Goal: Task Accomplishment & Management: Manage account settings

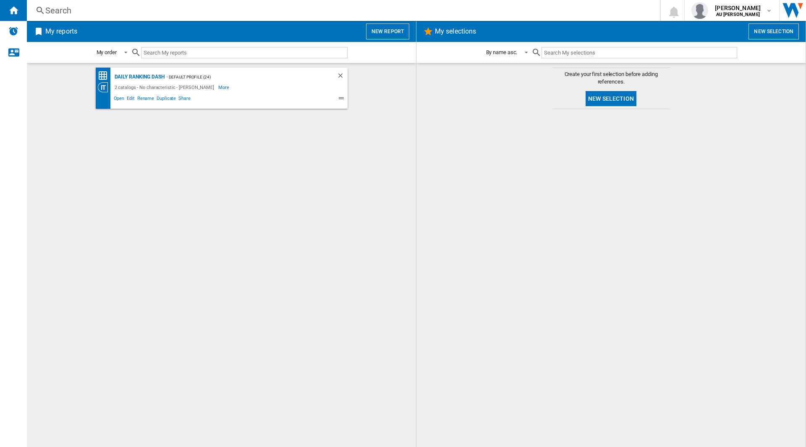
click at [216, 81] on div "- Default profile (24)" at bounding box center [242, 77] width 155 height 10
click at [147, 75] on div "Daily Ranking Dash" at bounding box center [139, 77] width 52 height 10
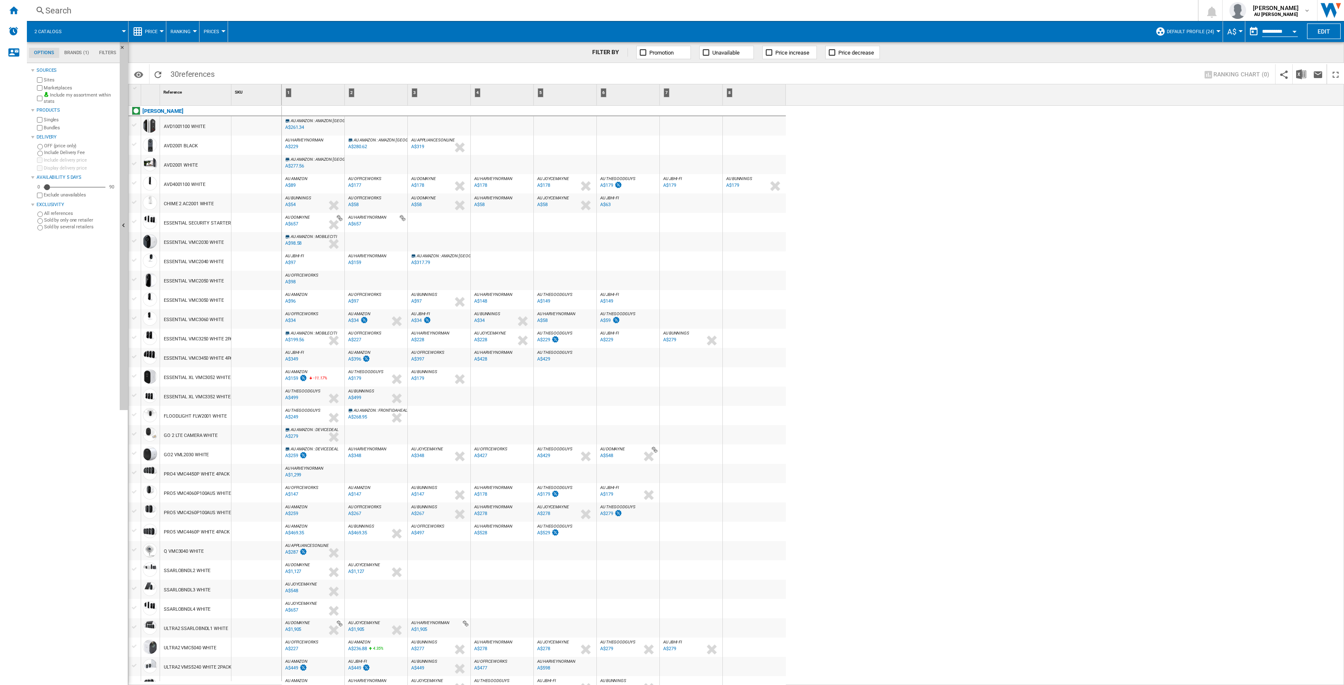
click at [296, 182] on div at bounding box center [298, 191] width 4 height 20
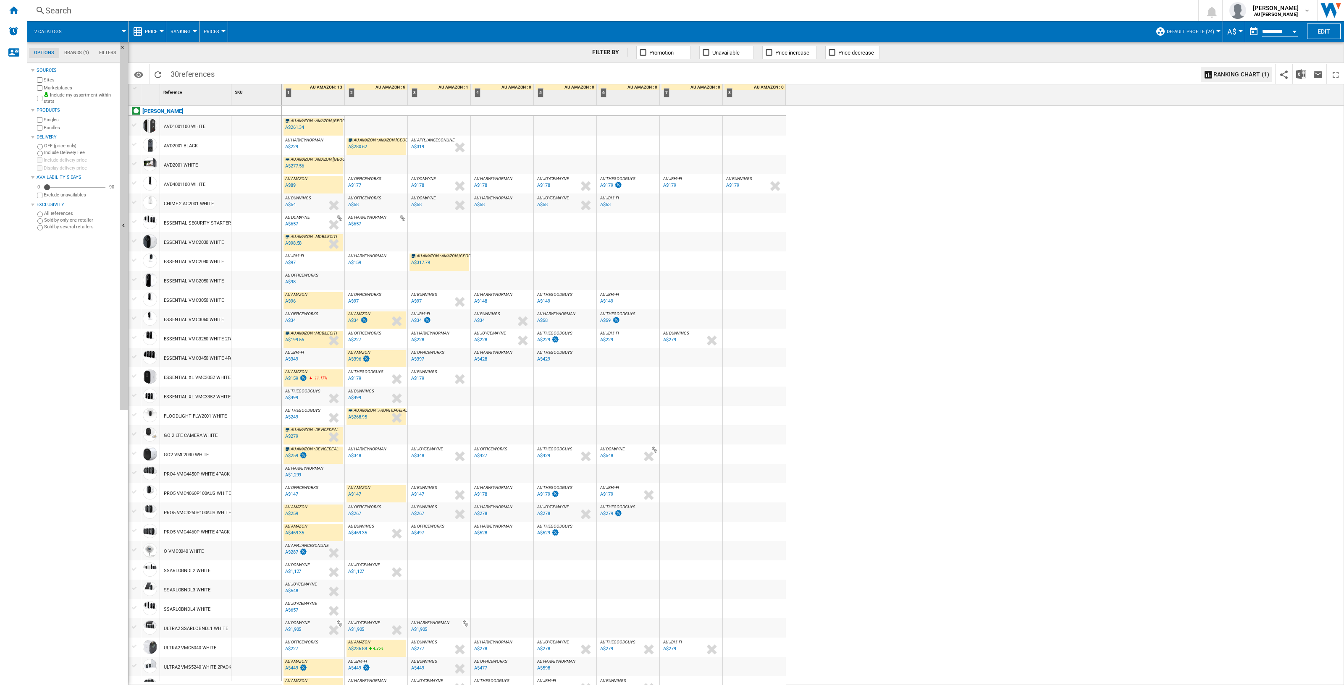
scroll to position [10, 0]
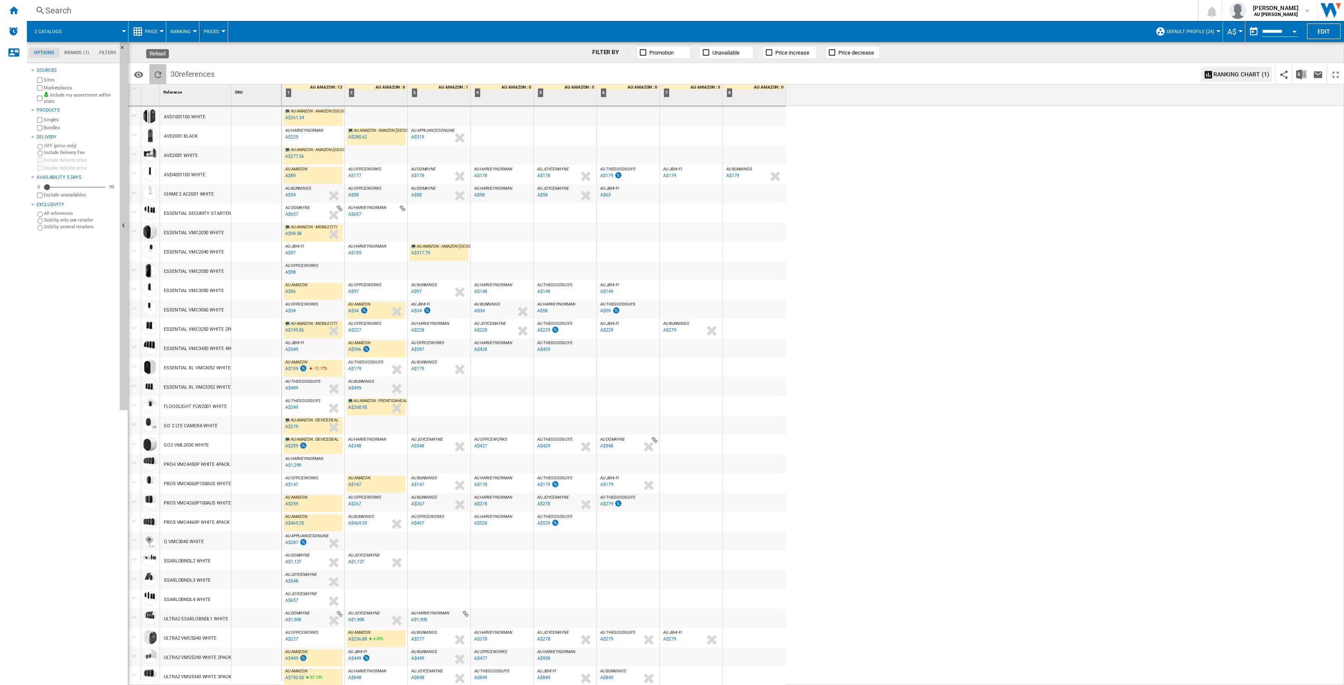
click at [157, 73] on ng-md-icon "Reload" at bounding box center [158, 75] width 10 height 10
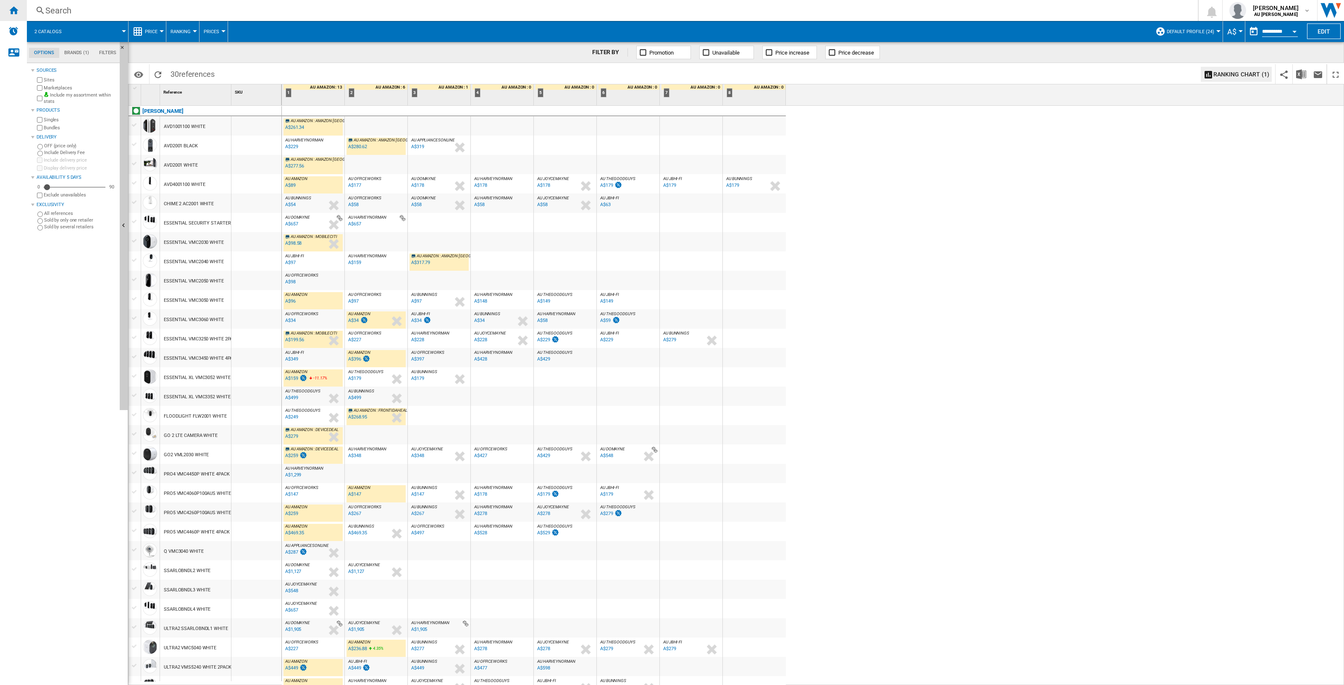
click at [13, 10] on ng-md-icon "Home" at bounding box center [13, 10] width 10 height 10
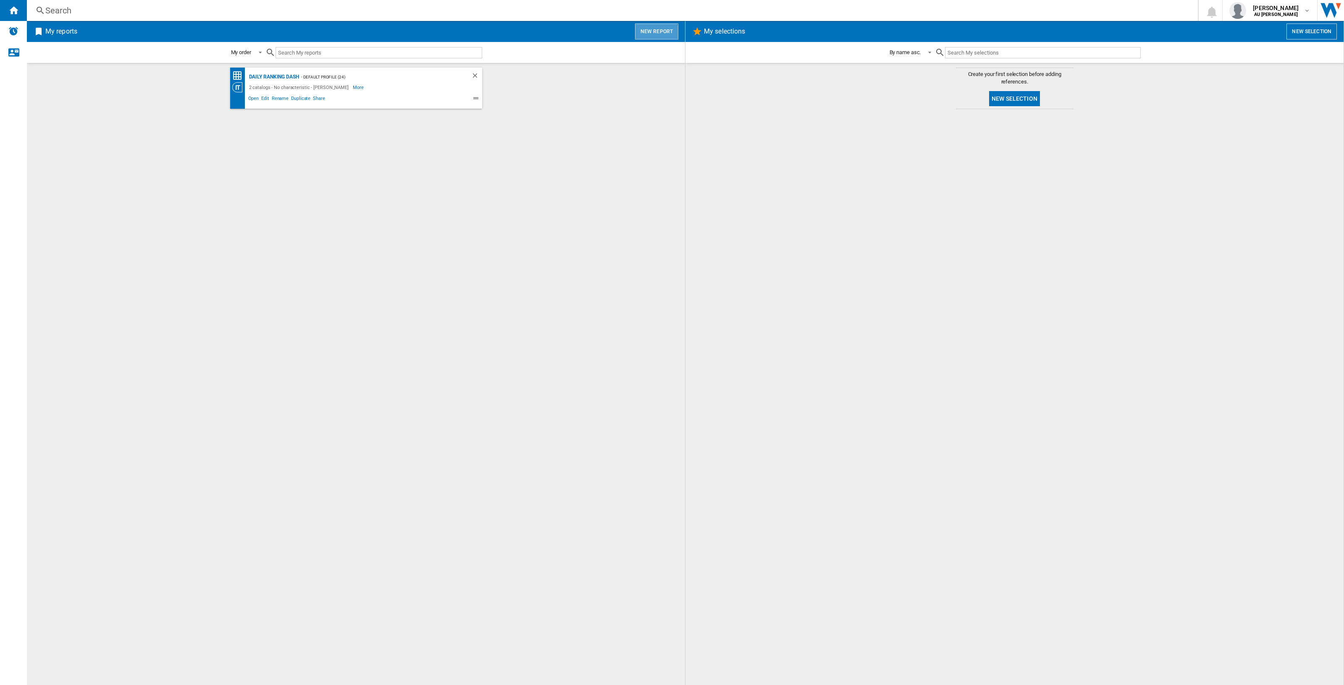
click at [653, 35] on button "New report" at bounding box center [656, 32] width 43 height 16
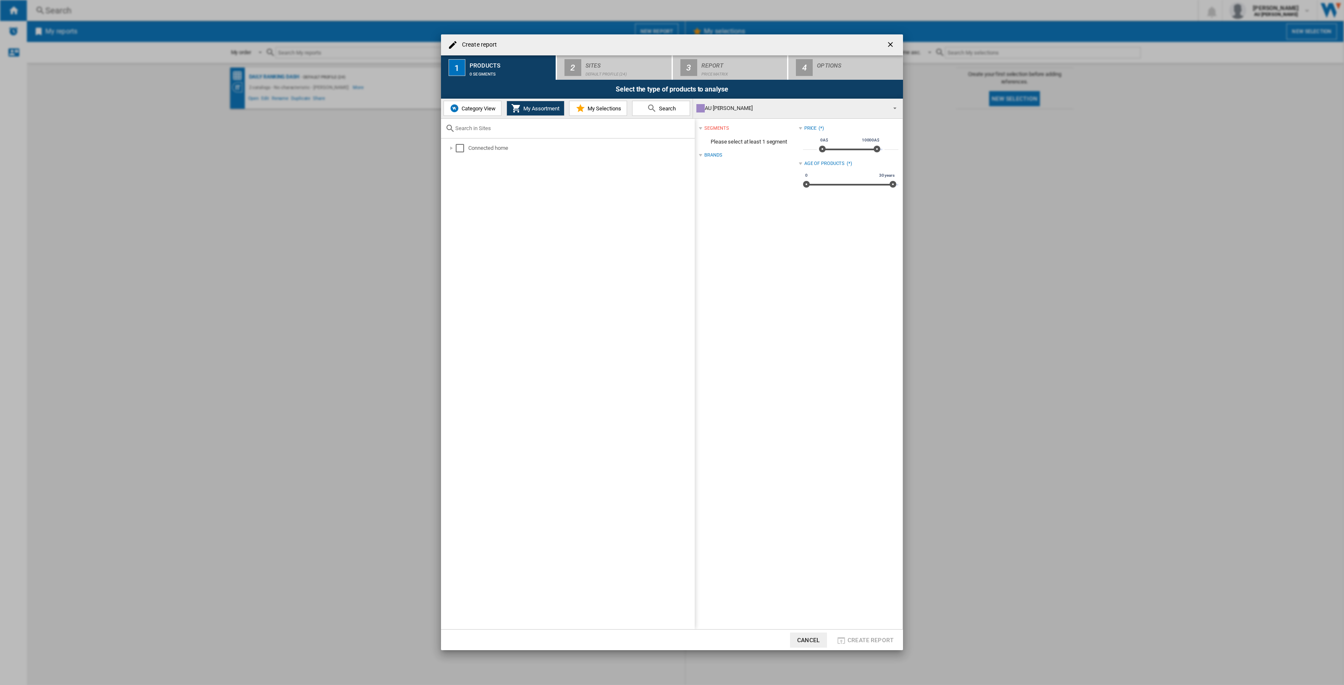
click at [806, 45] on ng-md-icon "getI18NText('BUTTONS.CLOSE_DIALOG')" at bounding box center [891, 45] width 10 height 10
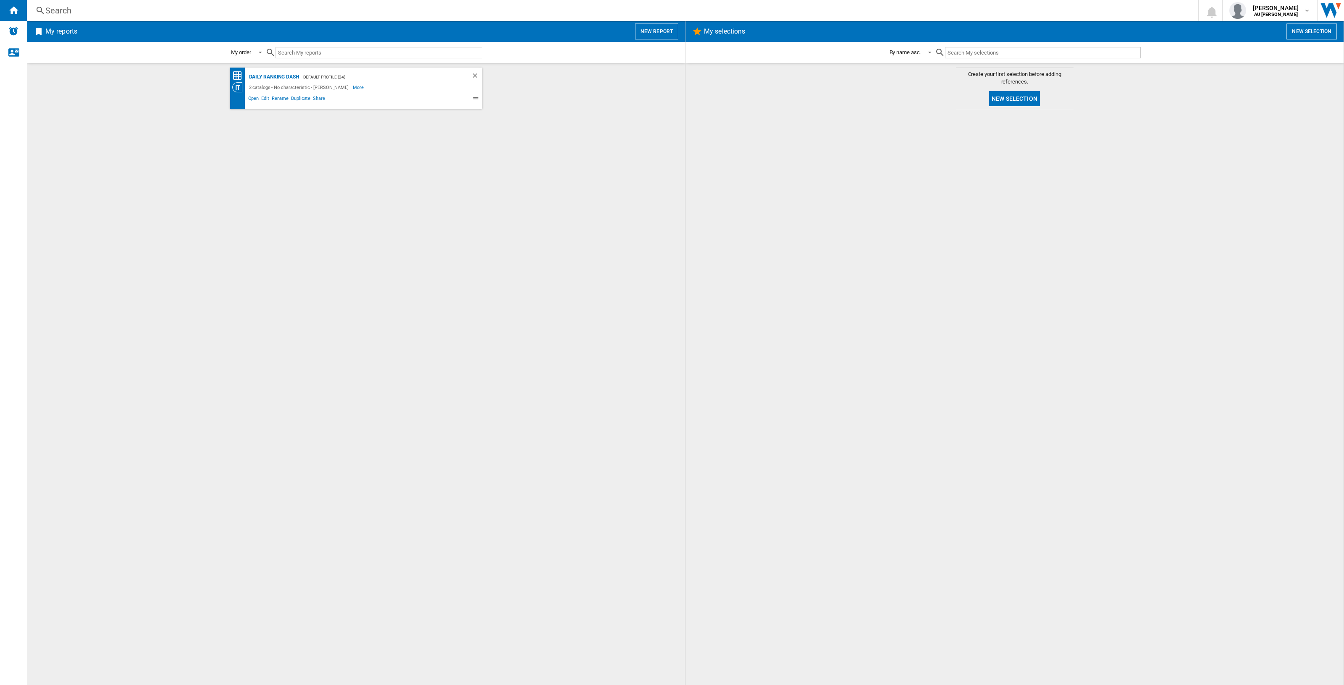
click at [479, 101] on ng-md-icon at bounding box center [477, 99] width 10 height 10
click at [476, 97] on ng-md-icon at bounding box center [477, 99] width 10 height 10
click at [267, 99] on span "Edit" at bounding box center [265, 99] width 10 height 10
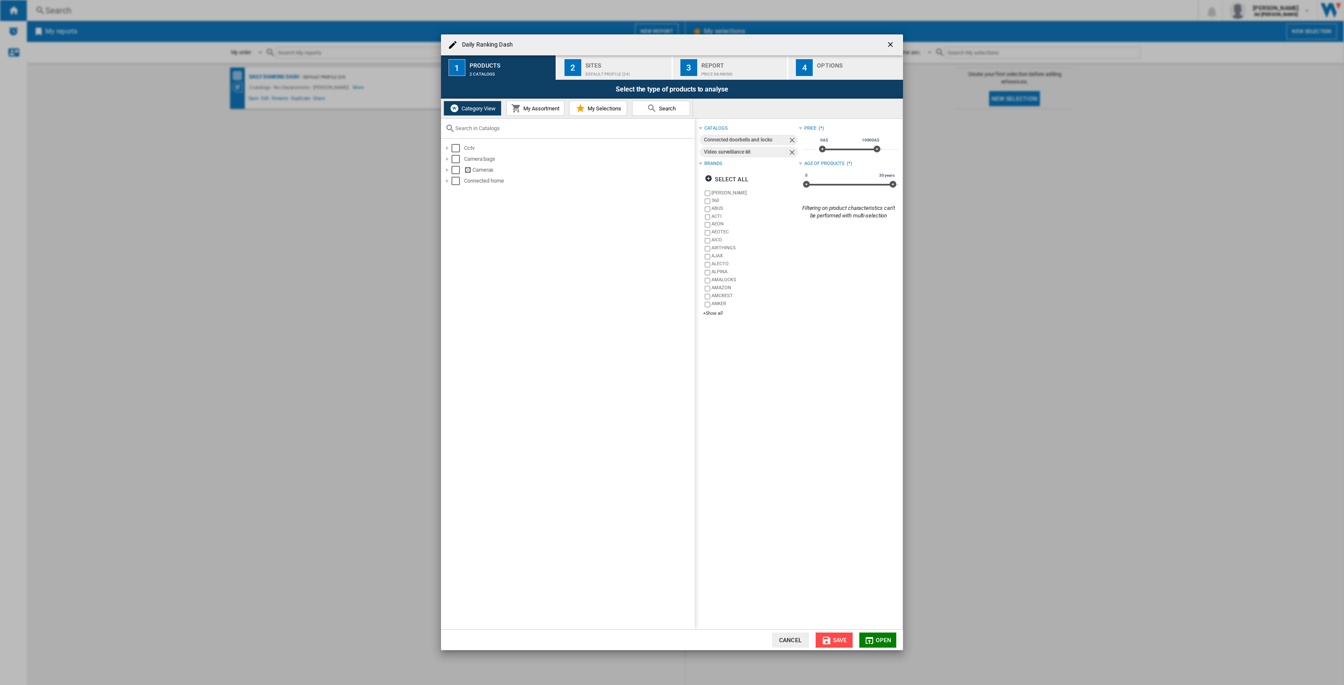
click at [806, 447] on button "Save" at bounding box center [833, 640] width 37 height 15
